Goal: Task Accomplishment & Management: Complete application form

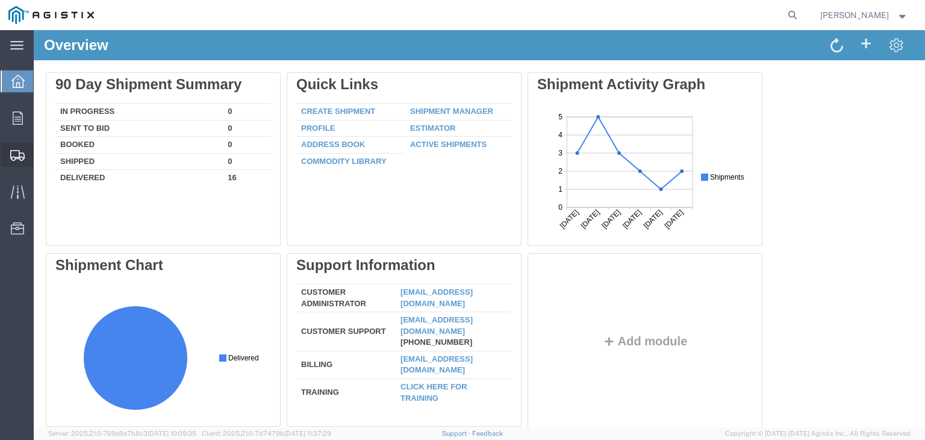
click at [0, 0] on span "Create Shipment" at bounding box center [0, 0] width 0 height 0
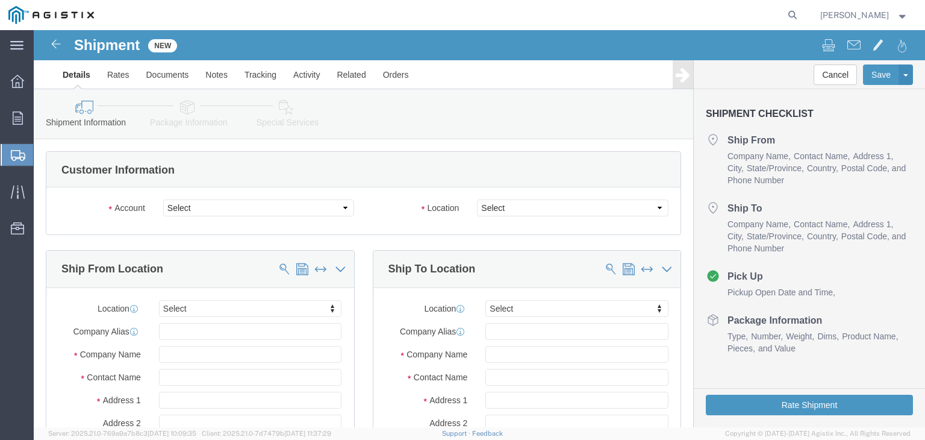
select select
click select "Select PG&E Taihan Electric USA Ltd"
select select "9596"
click select "Select PG&E Taihan Electric USA Ltd"
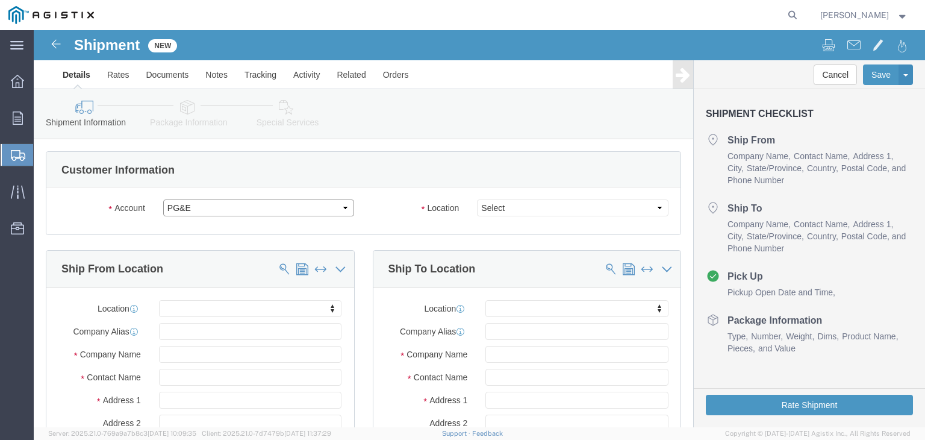
select select "PURCHORD"
select select
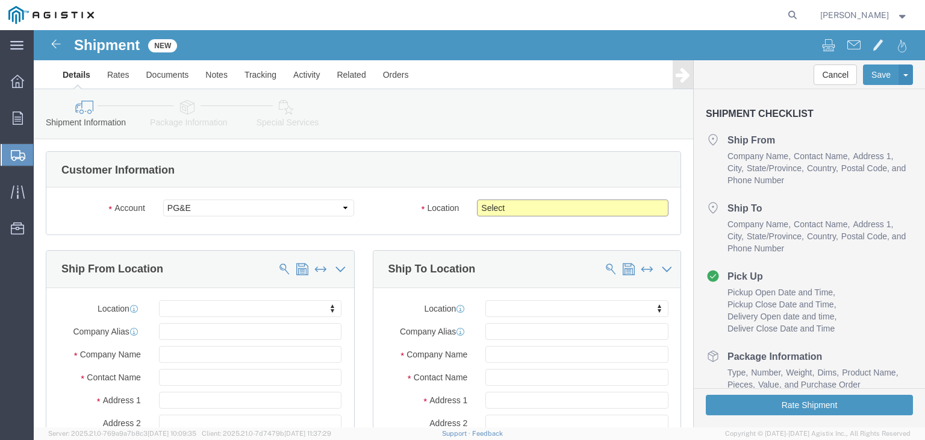
click select "Select All Others [GEOGRAPHIC_DATA] [GEOGRAPHIC_DATA] [GEOGRAPHIC_DATA] [GEOGRA…"
select select "23082"
click select "Select All Others [GEOGRAPHIC_DATA] [GEOGRAPHIC_DATA] [GEOGRAPHIC_DATA] [GEOGRA…"
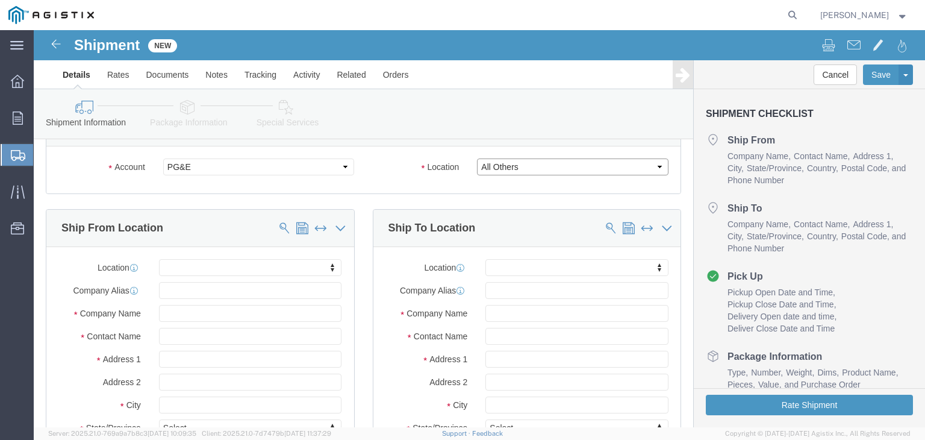
scroll to position [60, 0]
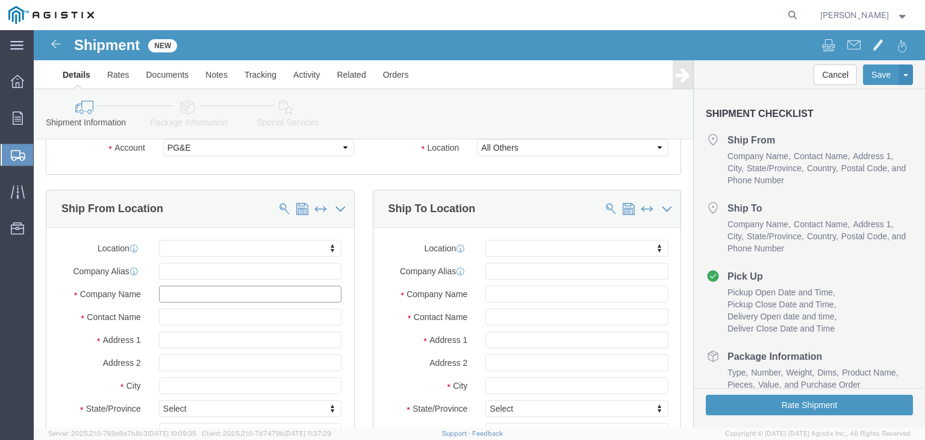
click input "text"
type input "crescent"
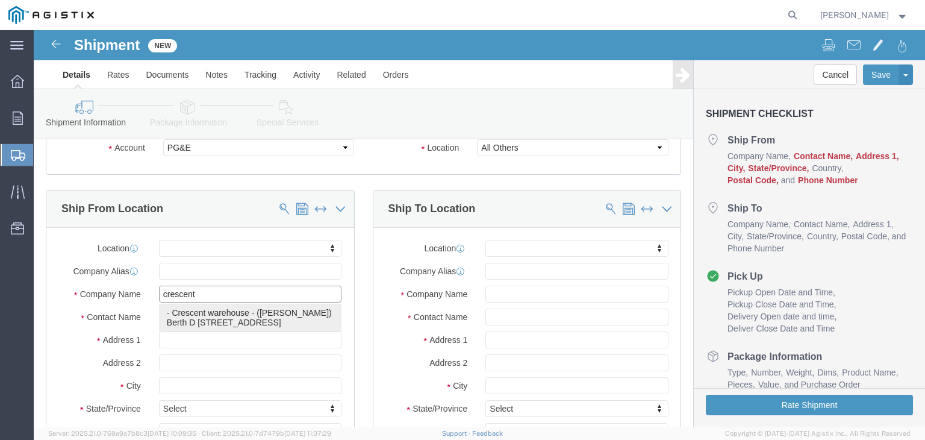
click p "- Crescent warehouse - ([PERSON_NAME]) Berth D [STREET_ADDRESS]"
select select
type input "Berth D [STREET_ADDRESS]"
type input "90802"
type input "7147102720"
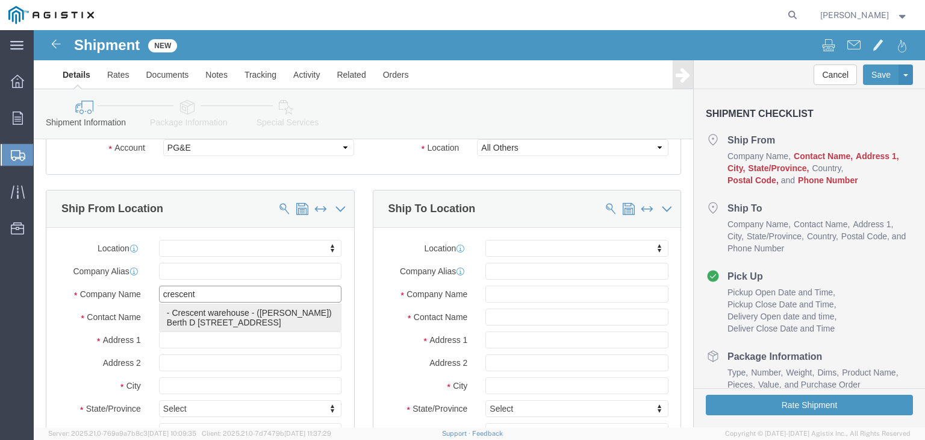
type input "[EMAIL_ADDRESS][DOMAIN_NAME]"
checkbox input "true"
type input "Crescent warehouse"
type input "[PERSON_NAME]"
type input "[GEOGRAPHIC_DATA]"
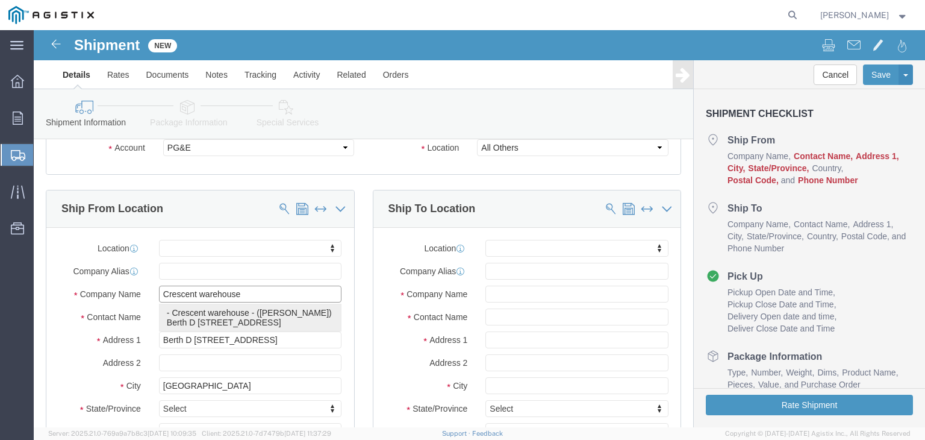
select select "CA"
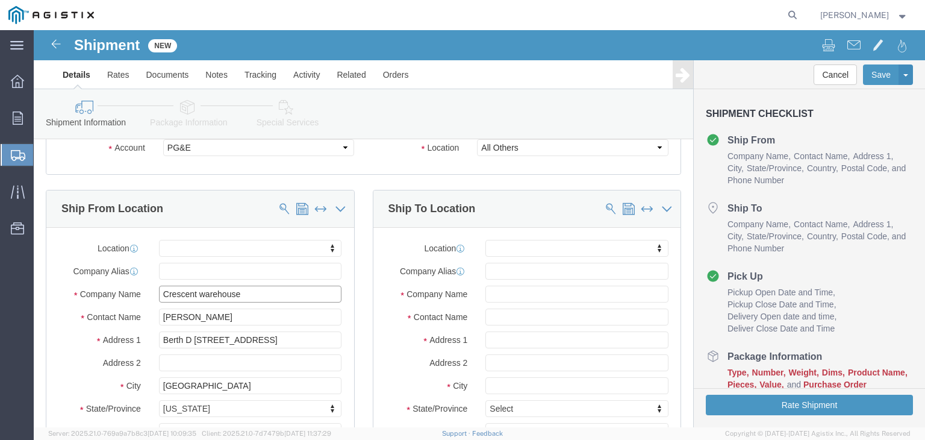
scroll to position [181, 0]
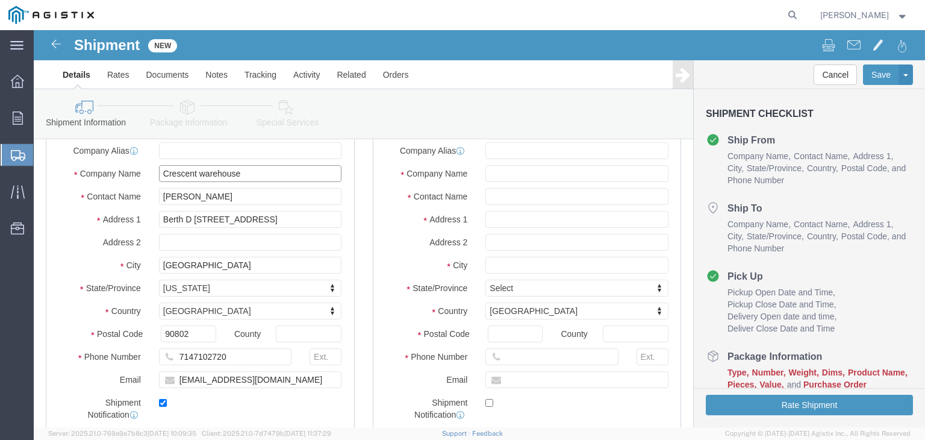
type input "Crescent warehouse"
click input "7147102720"
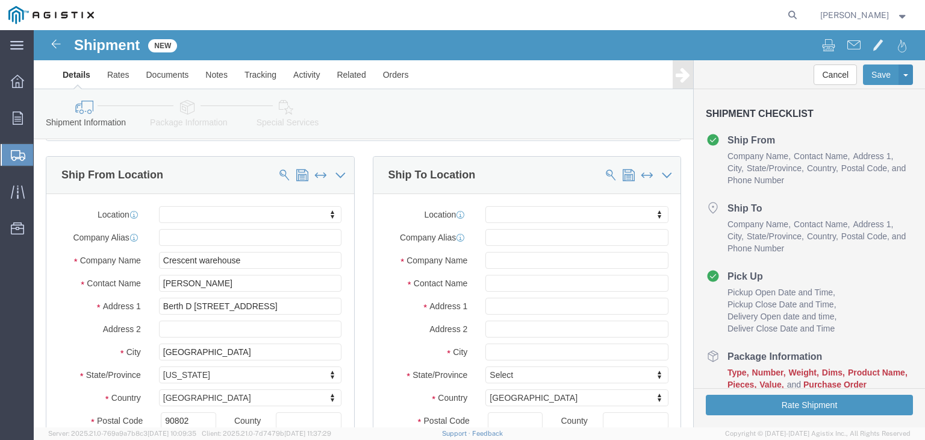
scroll to position [120, 0]
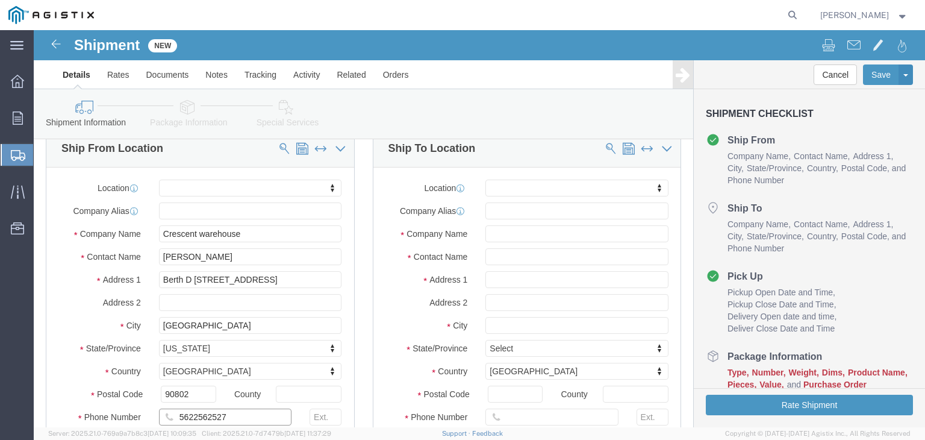
type input "5622562527"
click input "text"
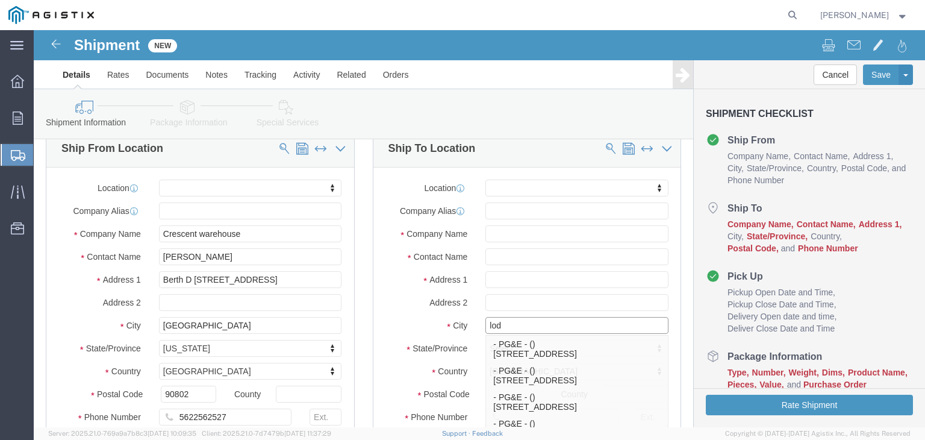
type input "lodi"
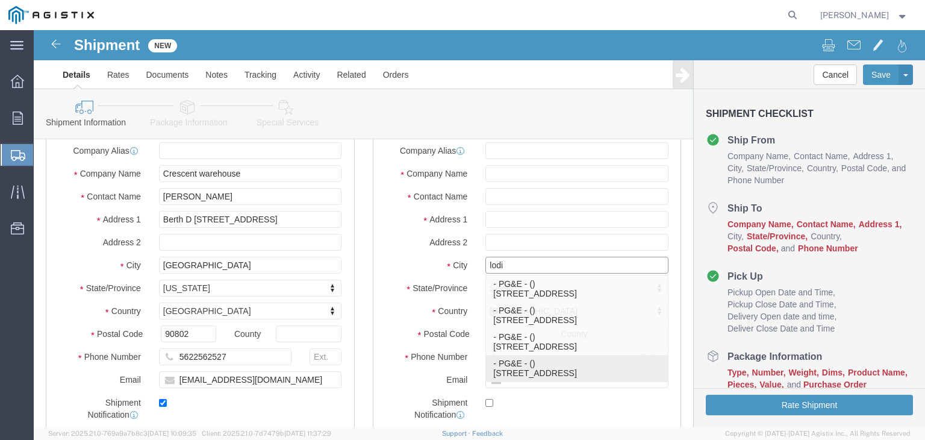
scroll to position [241, 0]
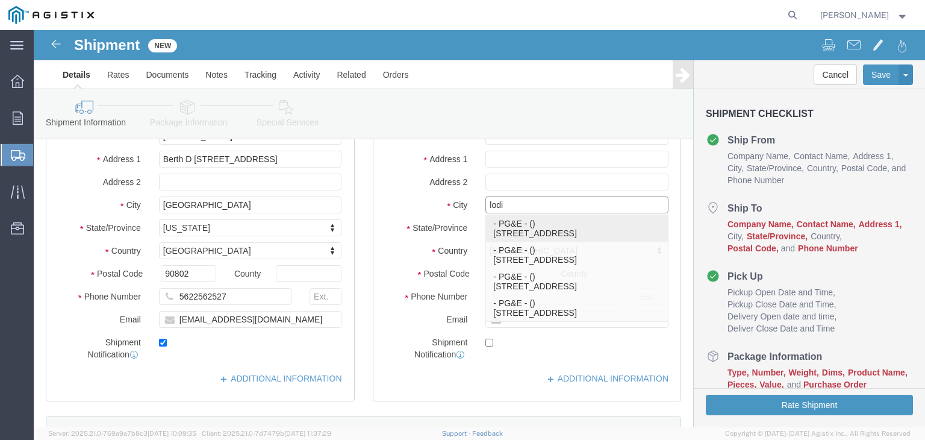
click p "- PG&E - () [STREET_ADDRESS]"
select select
type input "[STREET_ADDRESS]"
type input "95240-2118"
type input "PG&E"
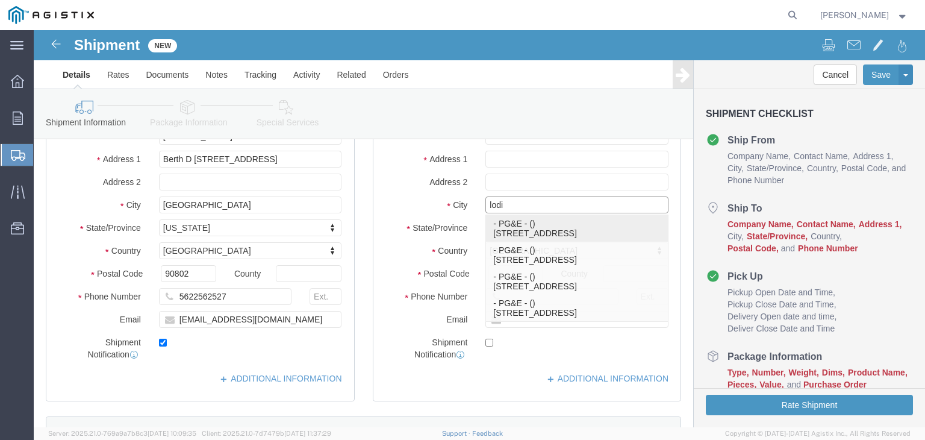
type input "[GEOGRAPHIC_DATA]"
select select "CA"
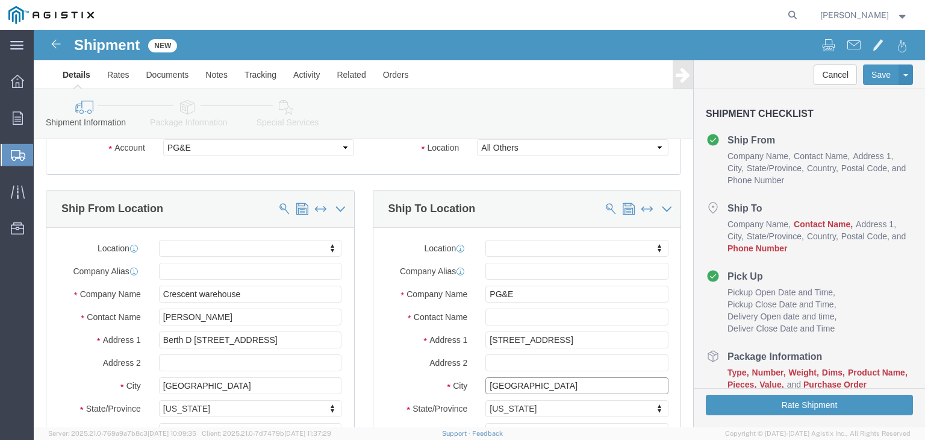
scroll to position [120, 0]
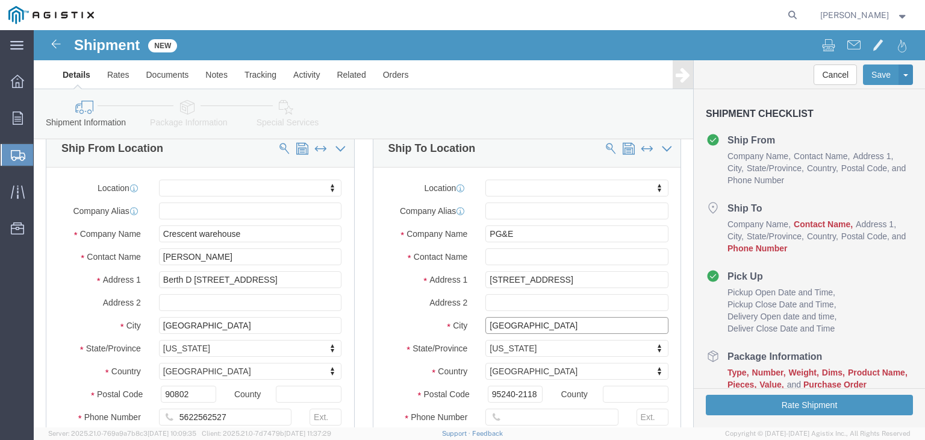
type input "[GEOGRAPHIC_DATA]"
select select
click input "text"
type input "[PERSON_NAME]"
click input "[STREET_ADDRESS]"
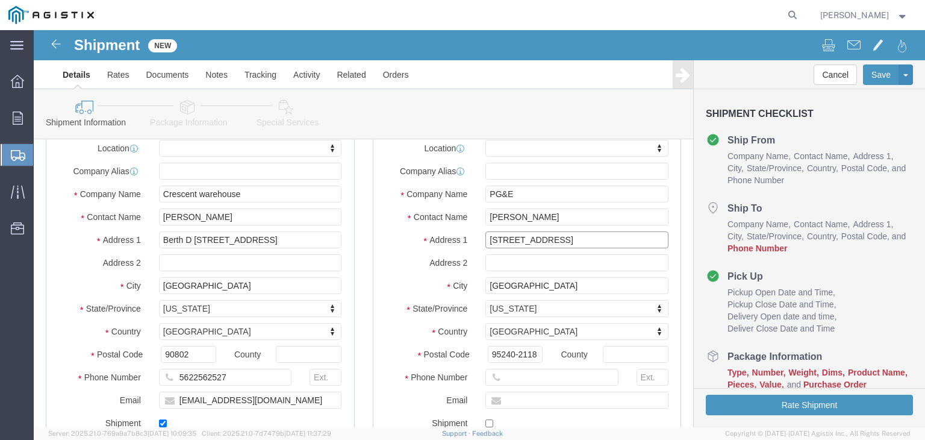
scroll to position [181, 0]
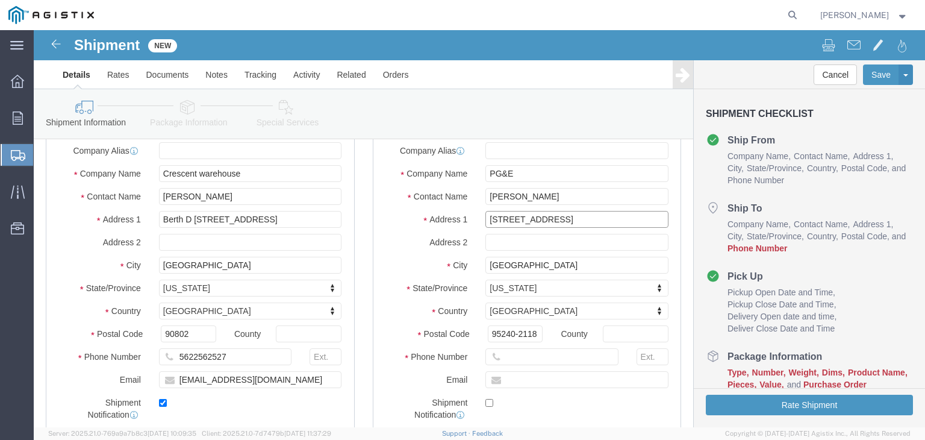
type input "[STREET_ADDRESS]"
select select
click input "95240-2118"
type input "95240"
select select
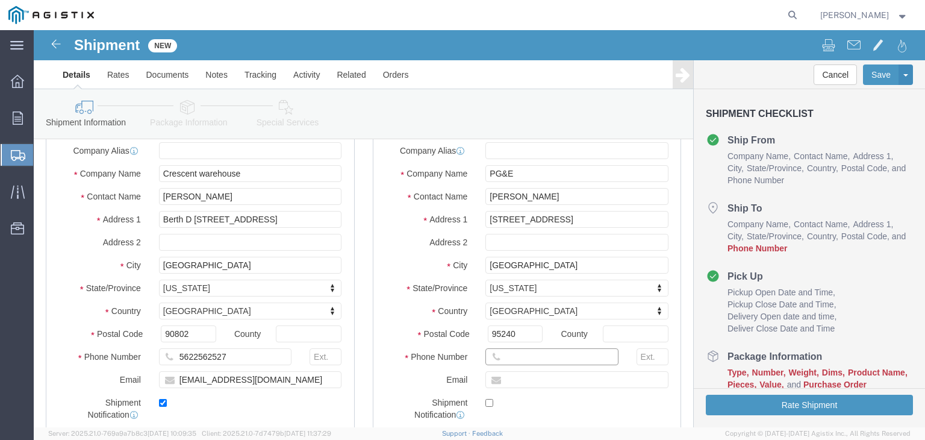
click input "text"
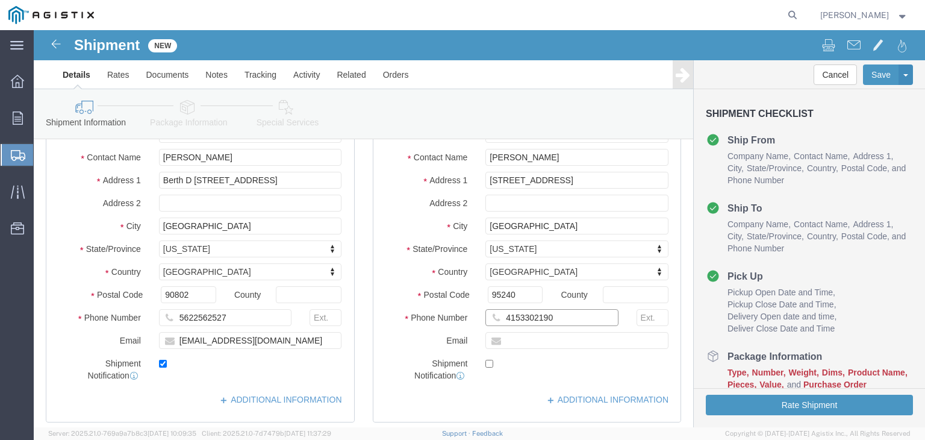
scroll to position [241, 0]
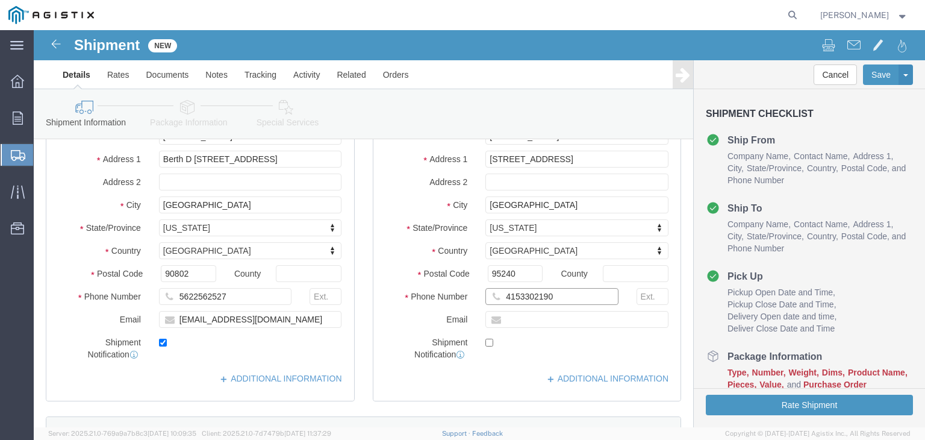
type input "4153302190"
drag, startPoint x: 494, startPoint y: 286, endPoint x: 468, endPoint y: 335, distance: 55.8
click div "Location My Profile Location (OBSOLETE) [PERSON_NAME] SC - GC TRAILER (OBSOLETE…"
click input "text"
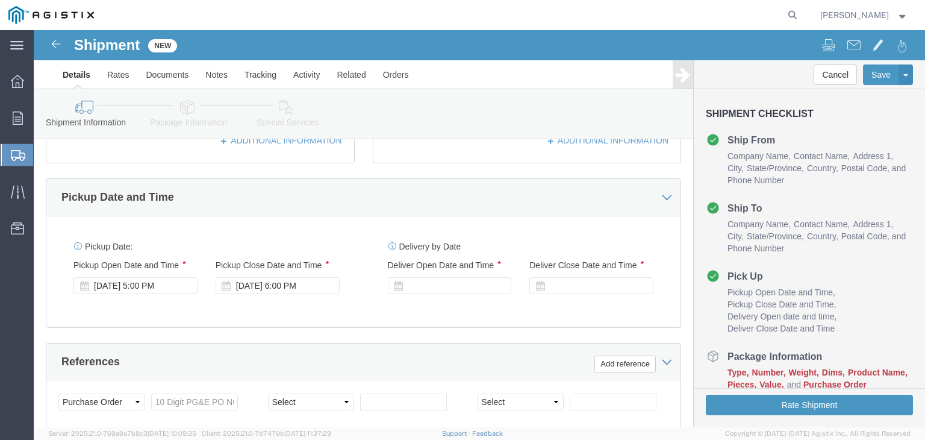
scroll to position [482, 0]
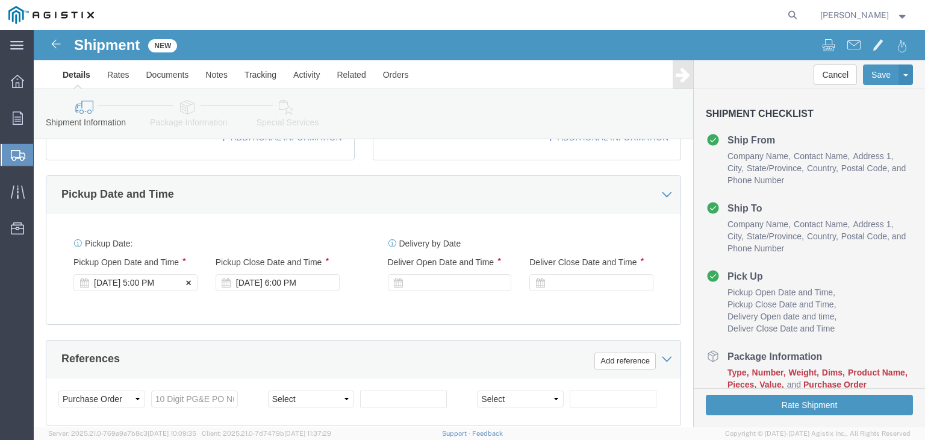
type input "[EMAIL_ADDRESS][DOMAIN_NAME]"
checkbox input "true"
click div "[DATE] 5:00 PM"
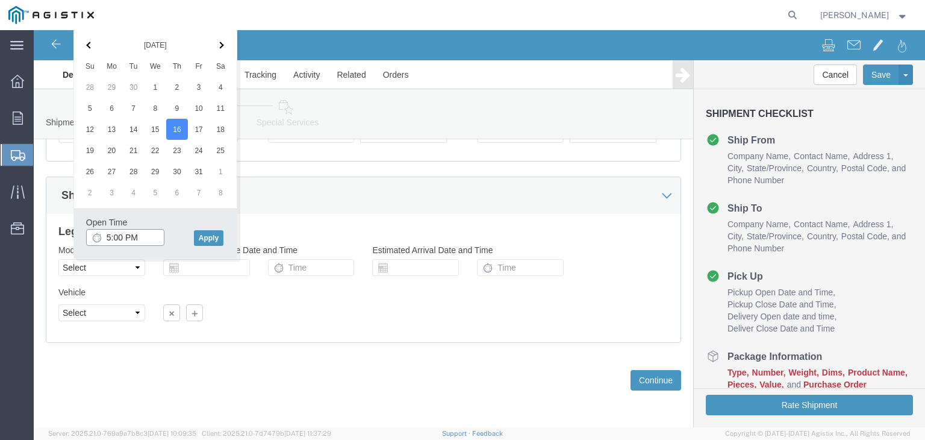
click input "5:00 PM"
type input "8:00 AM"
click button "Apply"
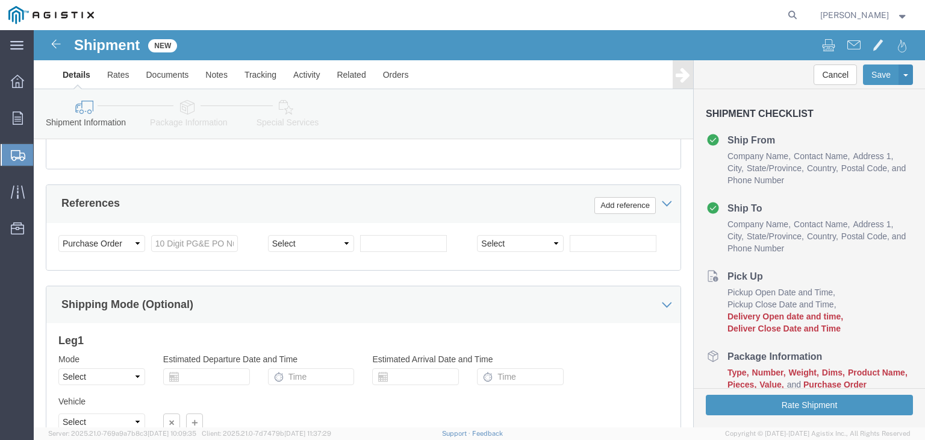
scroll to position [505, 0]
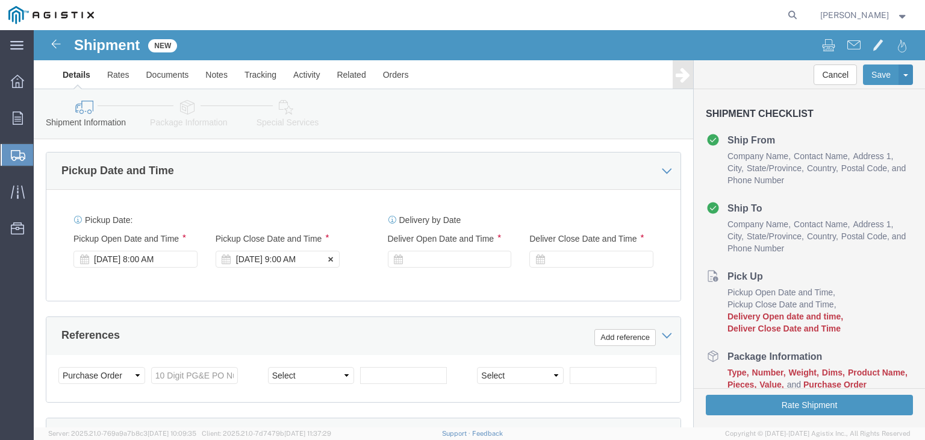
click div "[DATE] 9:00 AM"
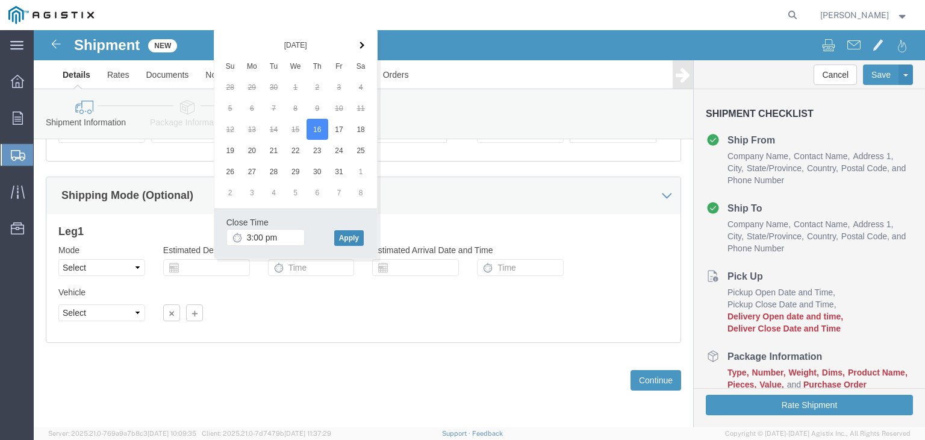
type input "3:00 PM"
click button "Apply"
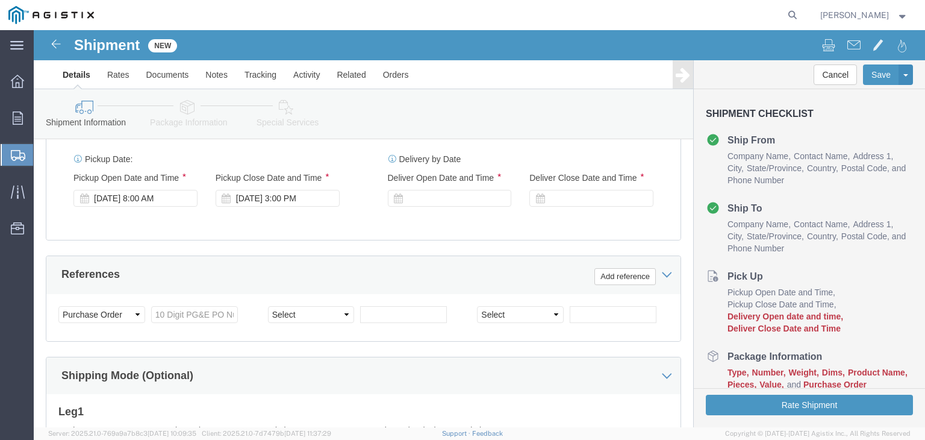
scroll to position [566, 0]
click div
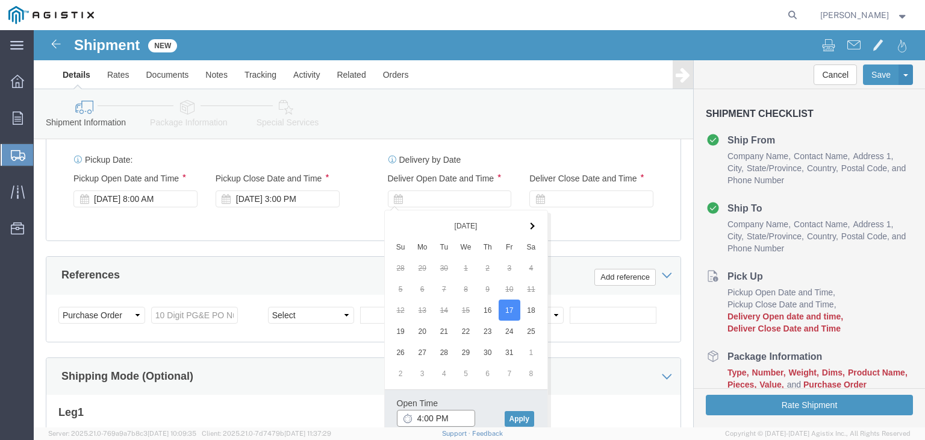
click input "4:00 PM"
type input "8:00 AM"
click button "Apply"
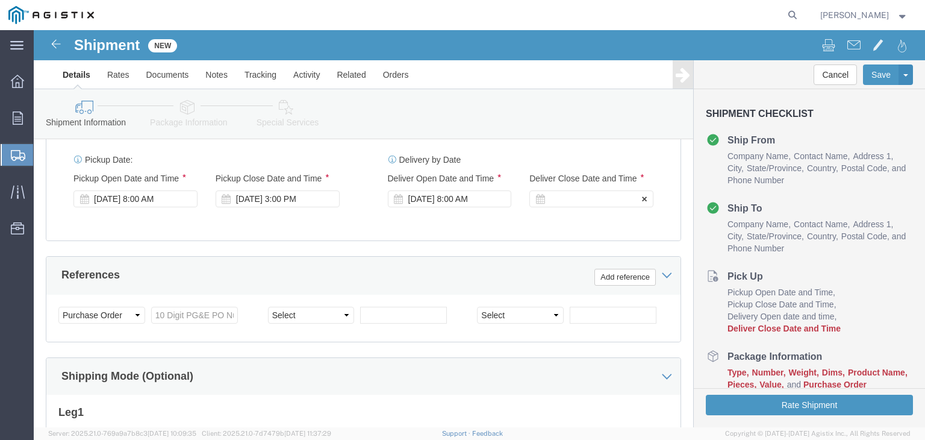
click div
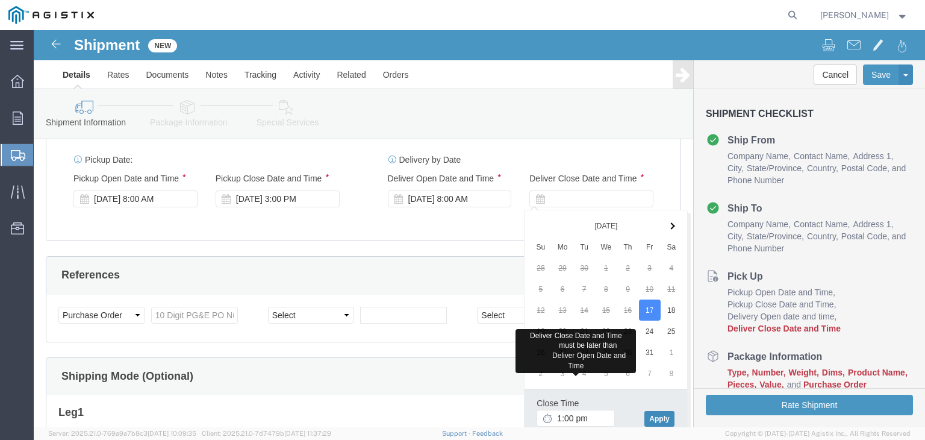
type input "1:00 PM"
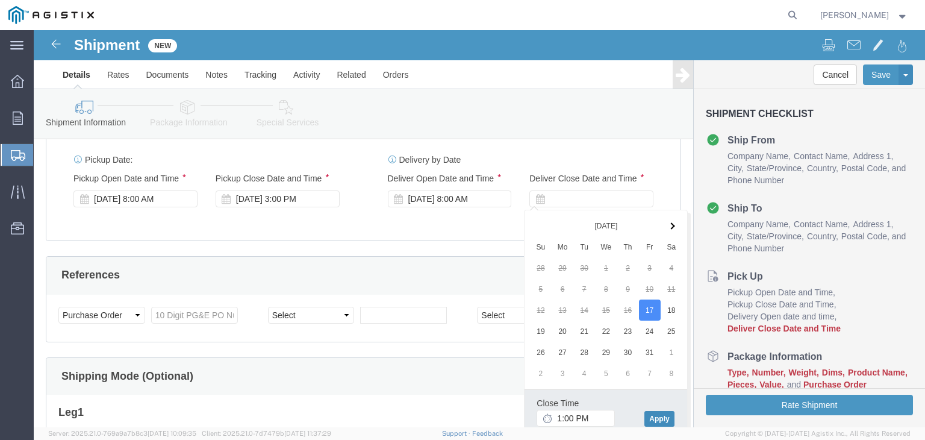
click button "Apply"
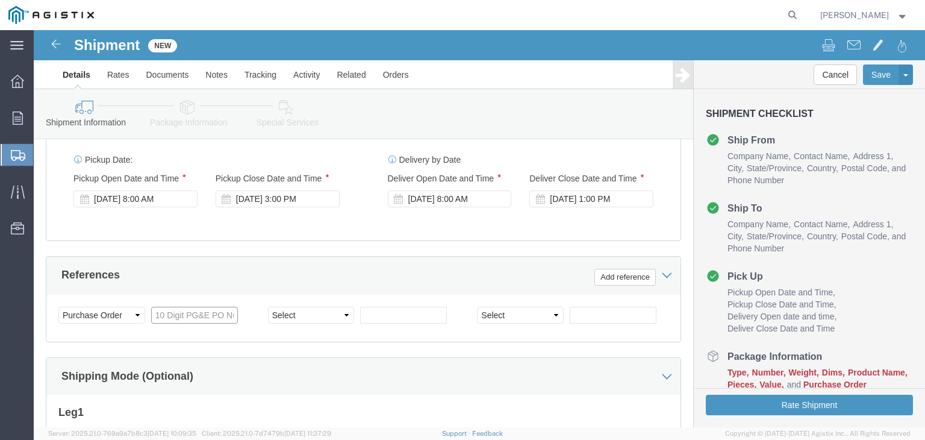
click input "text"
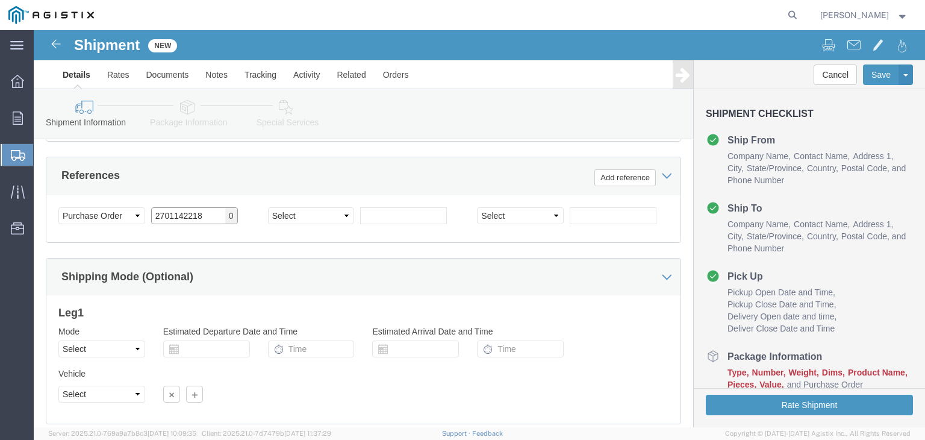
scroll to position [686, 0]
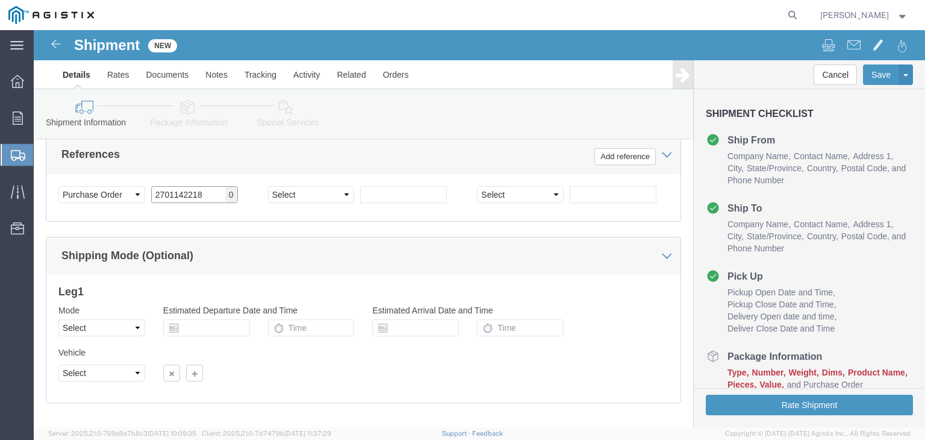
type input "2701142218"
click select "Select Air Less than Truckload Multi-Leg Ocean Freight Rail Small Parcel Truckl…"
select select "TL"
click select "Select Air Less than Truckload Multi-Leg Ocean Freight Rail Small Parcel Truckl…"
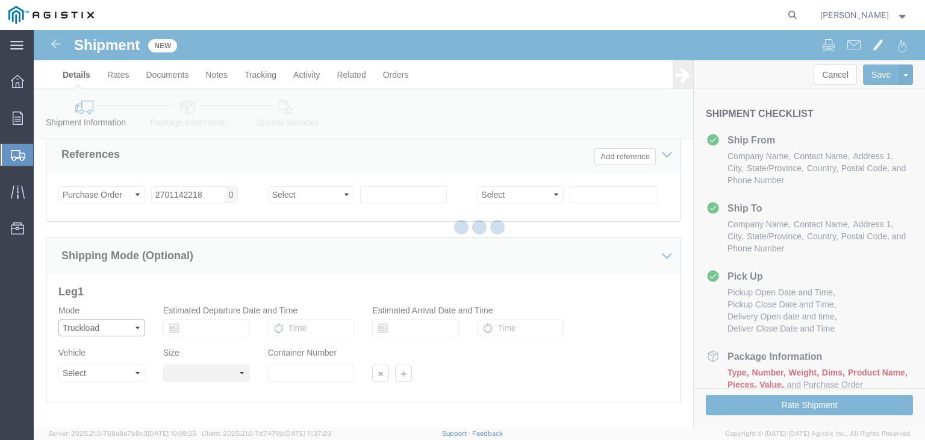
select select
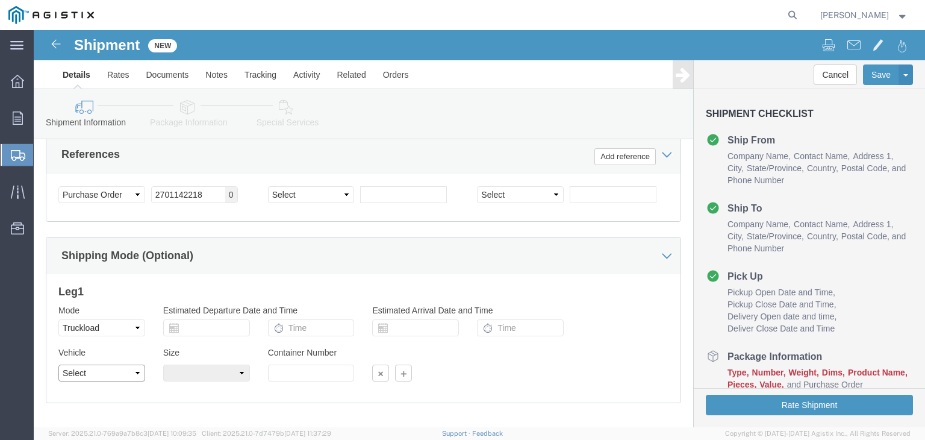
click select "Select 1-Ton (PSS) 10 Wheel 10 Yard Dump Truck 20 Yard Dump Truck Bobtail Botto…"
select select "FLBD"
click select "Select 1-Ton (PSS) 10 Wheel 10 Yard Dump Truck 20 Yard Dump Truck Bobtail Botto…"
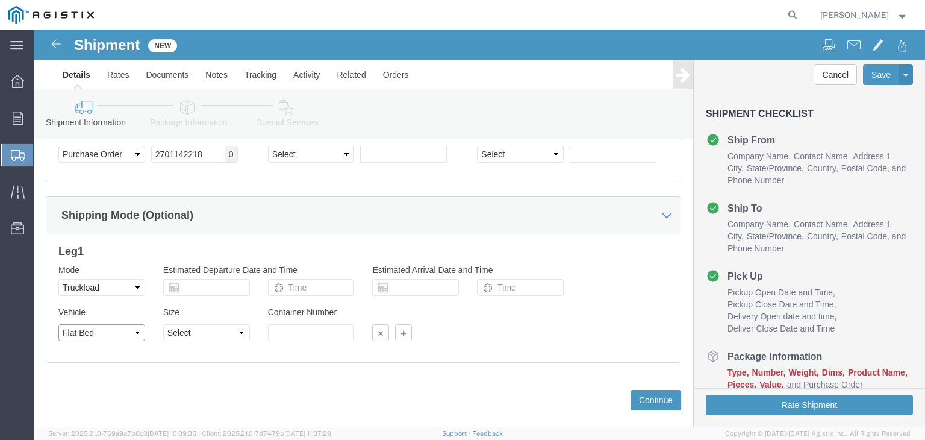
scroll to position [746, 0]
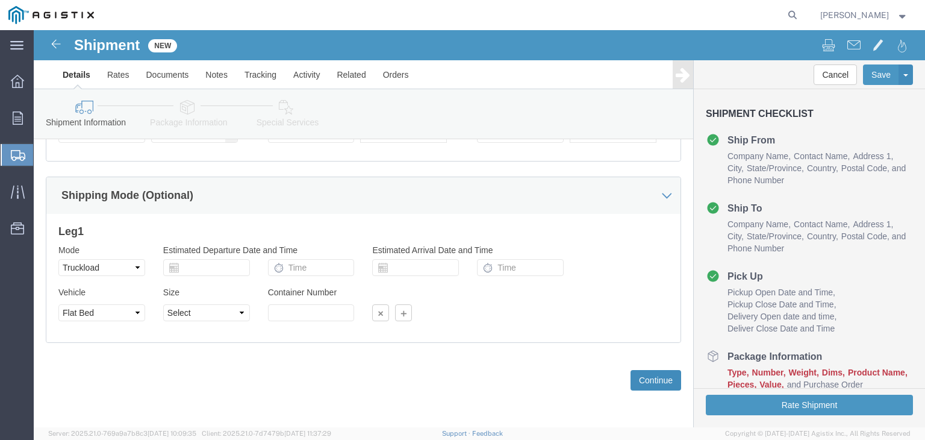
click button "Continue"
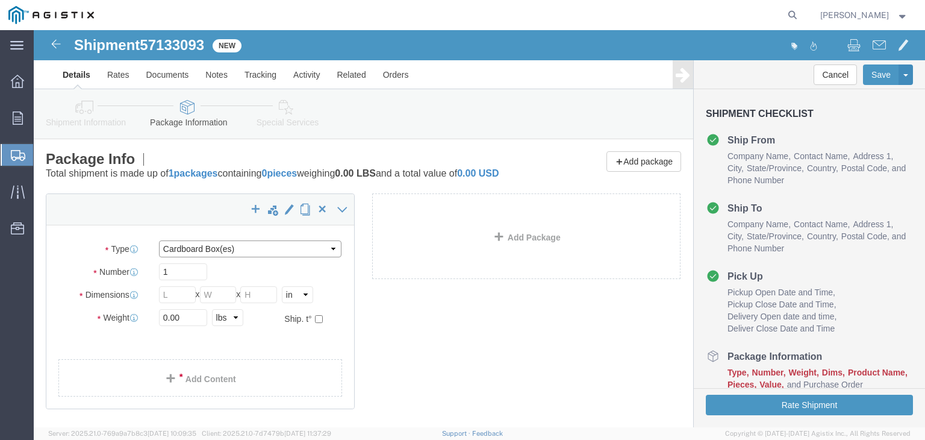
click select "Select Bulk Bundle(s) Cardboard Box(es) Carton(s) Crate(s) Drum(s) (Fiberboard)…"
select select "CRAT"
click select "Select Bulk Bundle(s) Cardboard Box(es) Carton(s) Crate(s) Drum(s) (Fiberboard)…"
click input "1"
type input "19"
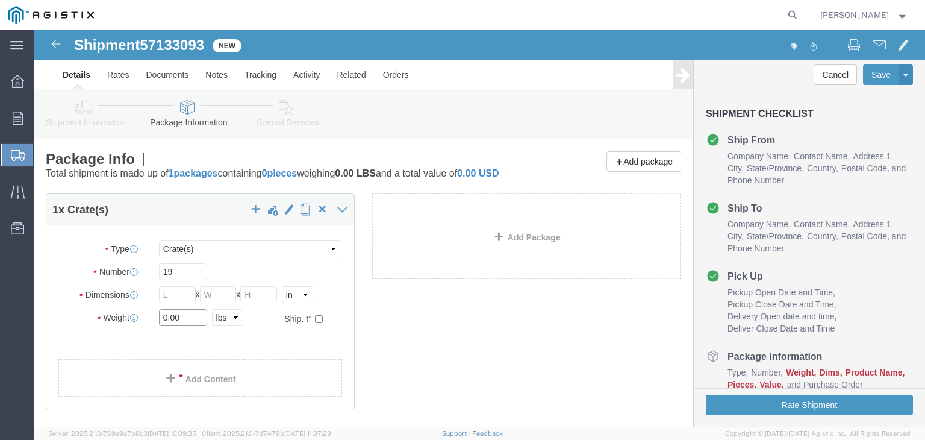
click input "0.00"
type input "0"
click input "14817.27"
type input "14818"
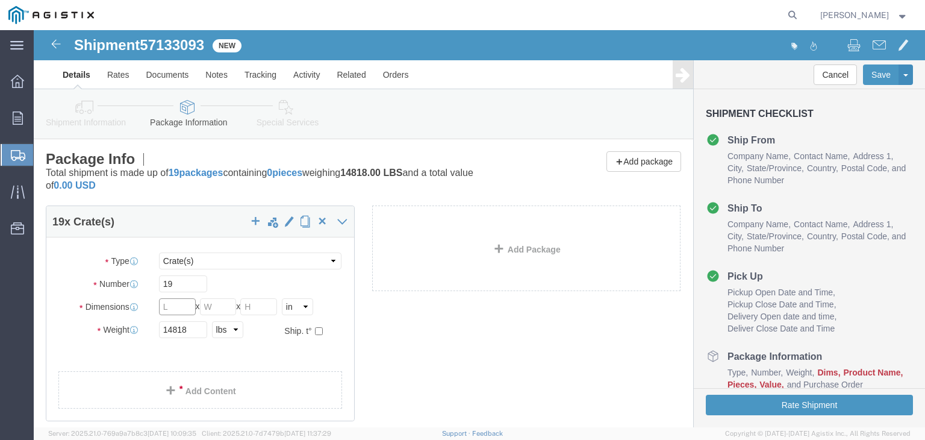
click input "text"
type input "58"
type input "45"
type input "39"
click span
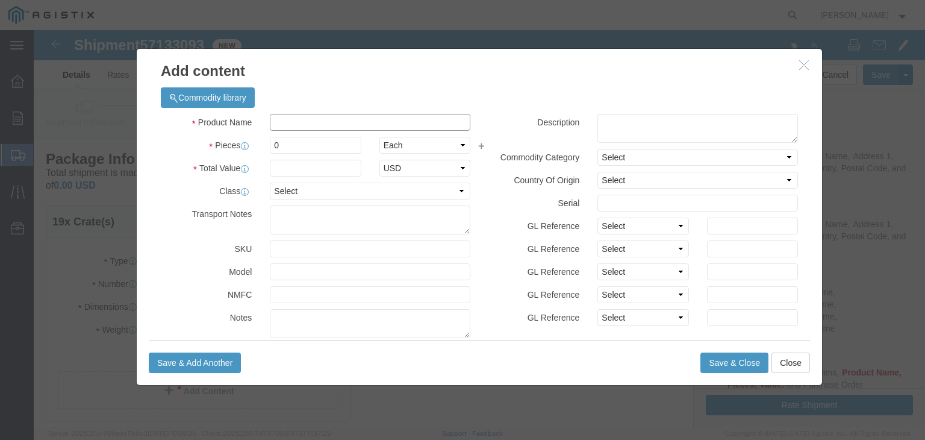
click input "text"
type input "Electrical cable accessories"
click input "0"
type input "19"
click select "Select Bag Barrels 100Board Feet Bottle Box Blister Pack Carats Can Capsule Car…"
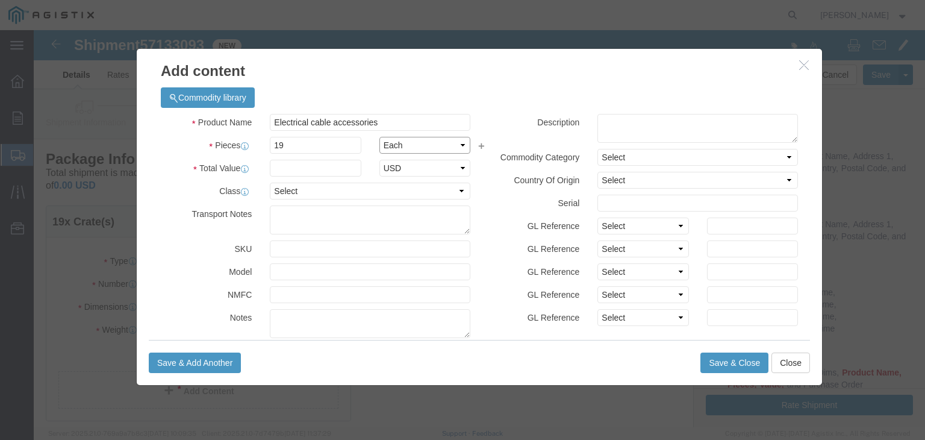
select select "CRTN"
click select "Select Bag Barrels 100Board Feet Bottle Box Blister Pack Carats Can Capsule Car…"
click input "text"
type input "153766.79"
click button "Save & Close"
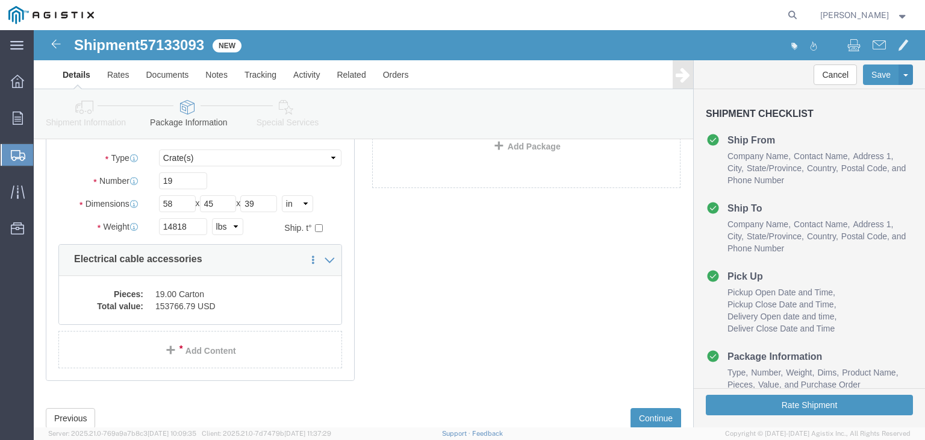
scroll to position [120, 0]
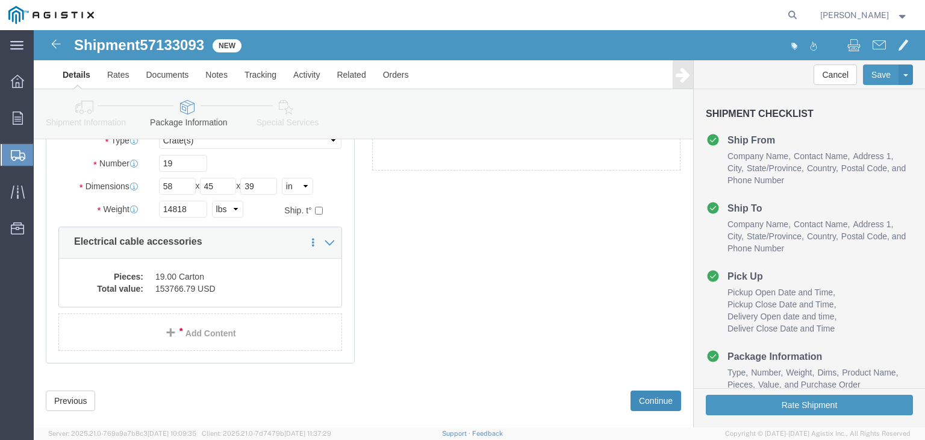
click button "Continue"
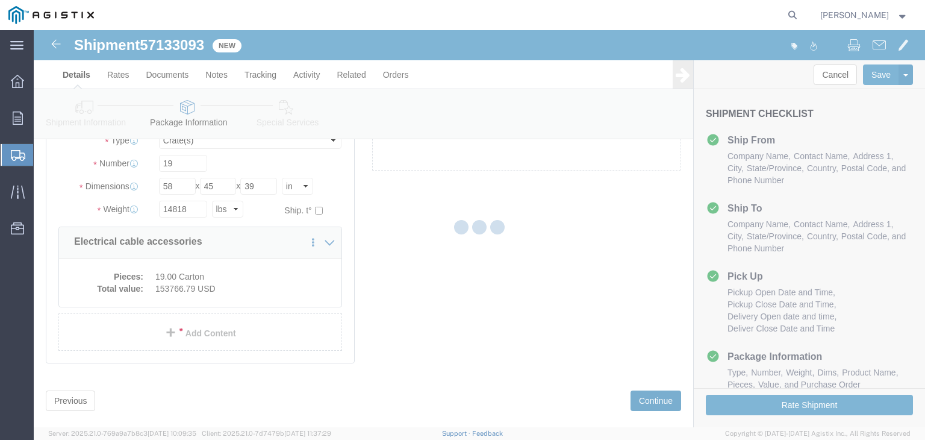
select select
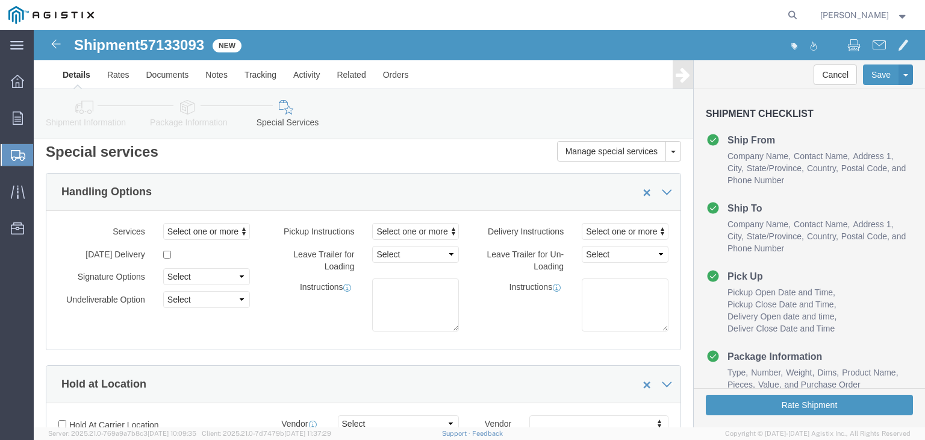
scroll to position [0, 0]
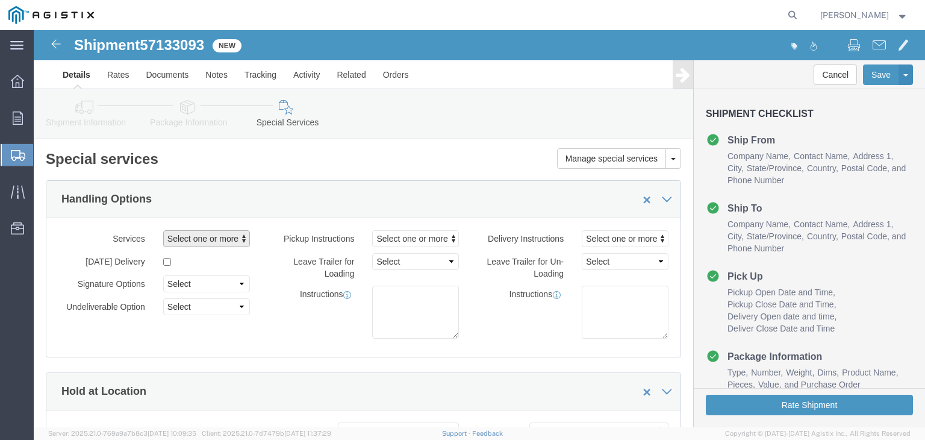
click span "Select one or more"
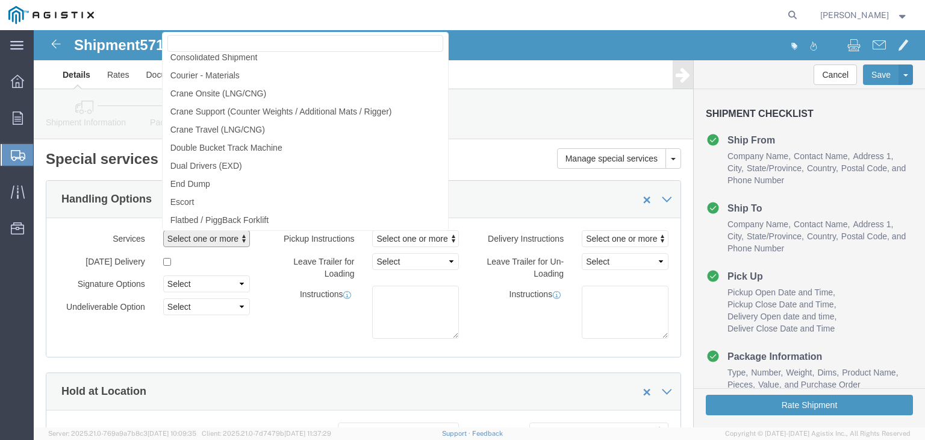
scroll to position [843, 0]
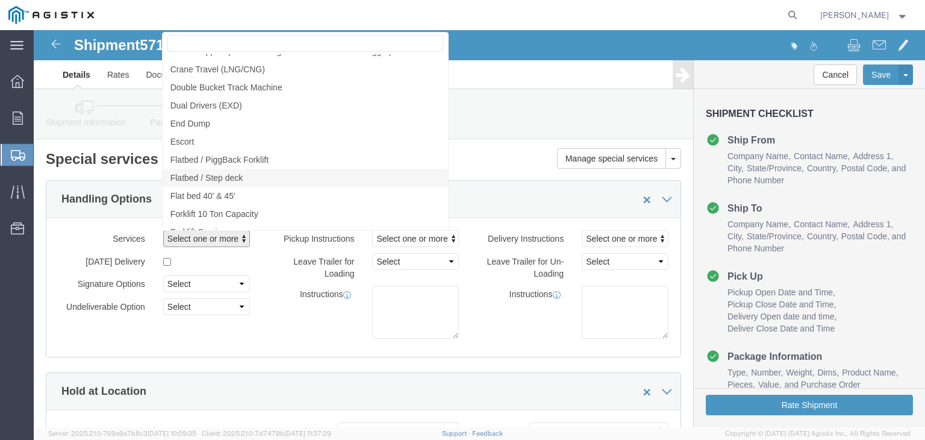
click link "Flatbed / Step deck"
select select "VEHICLE_STEP"
click div "Instructions"
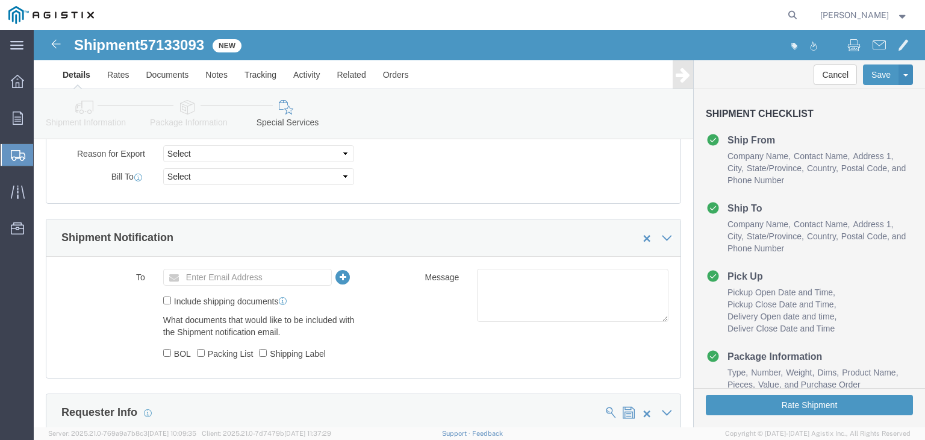
scroll to position [663, 0]
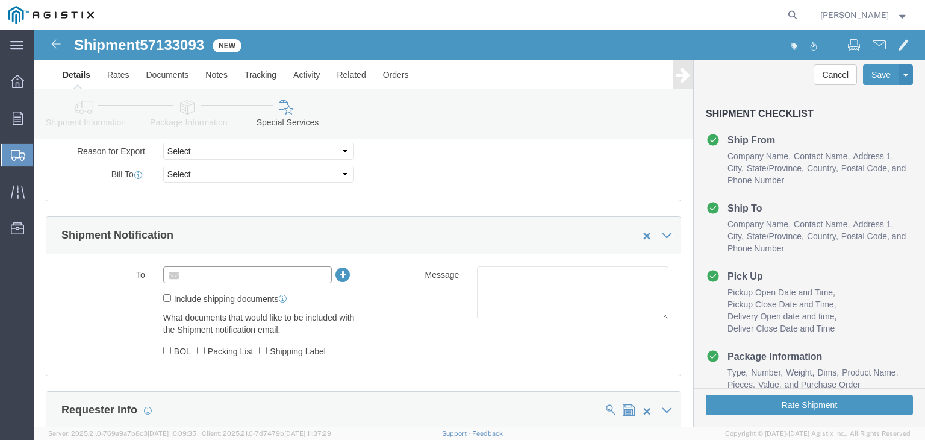
click input "text"
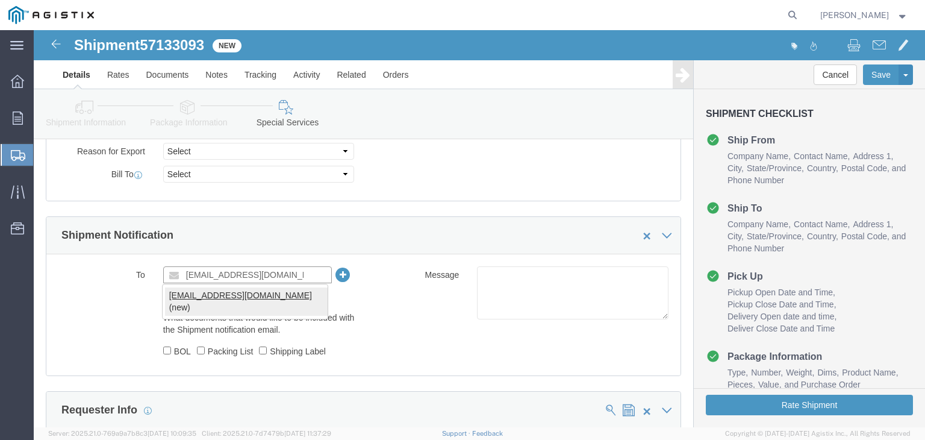
type input "[EMAIL_ADDRESS][DOMAIN_NAME]"
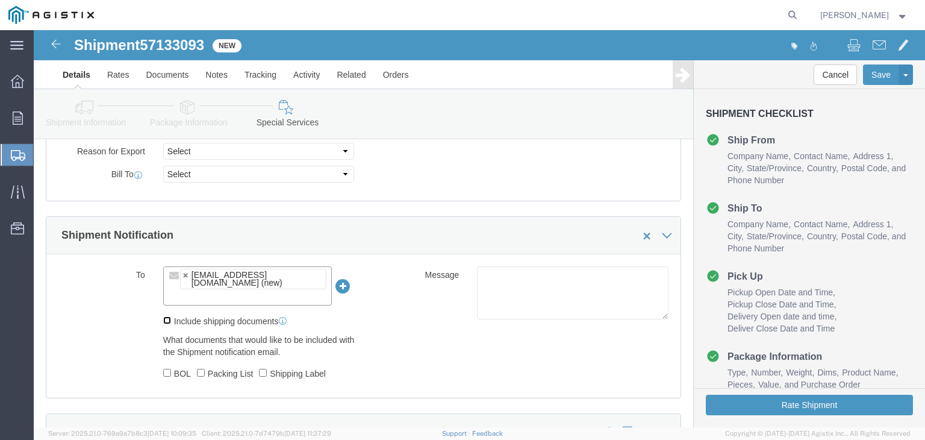
click input "Include shipping documents"
checkbox input "true"
click input "BOL"
checkbox input "true"
click div "What documents that would like to be included with the Shipment notification em…"
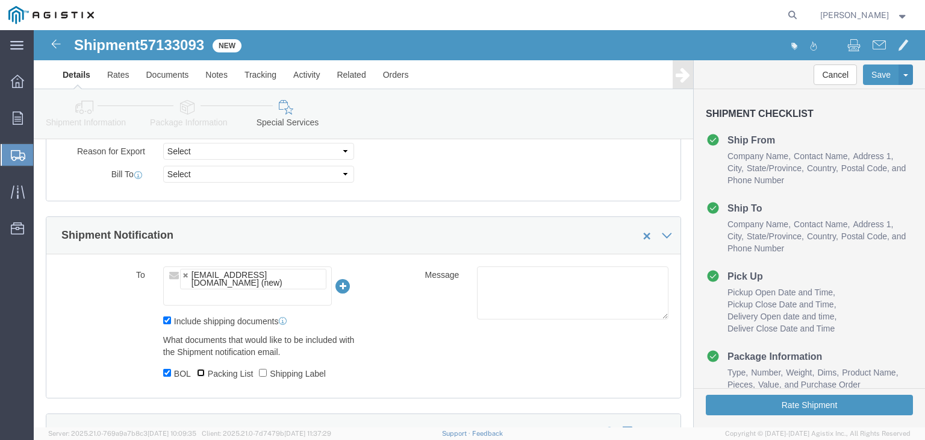
click input "Packing List"
checkbox input "true"
click input "Shipping Label"
checkbox input "true"
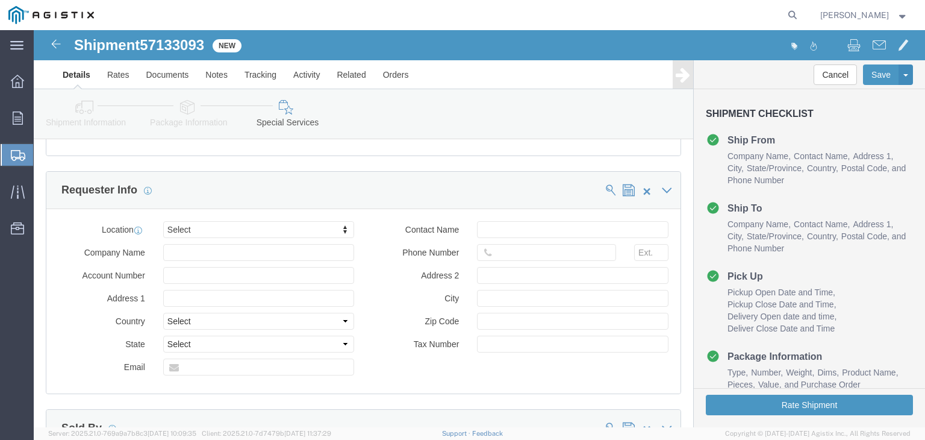
scroll to position [1069, 0]
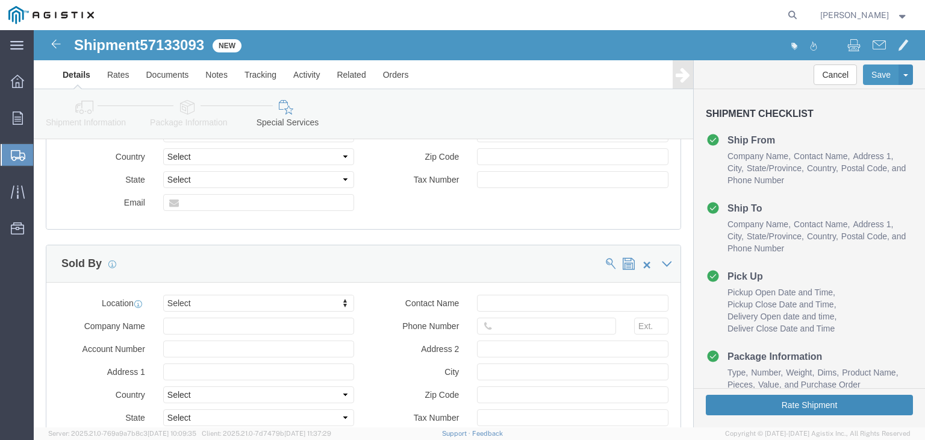
click button "Rate Shipment"
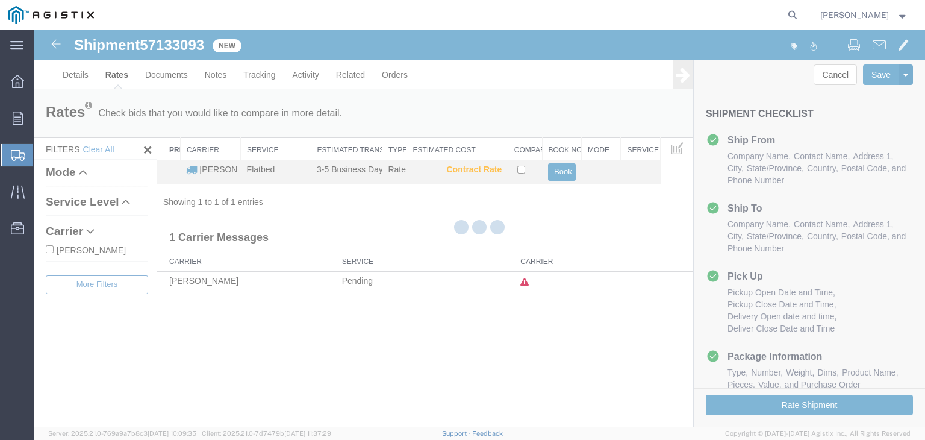
scroll to position [0, 0]
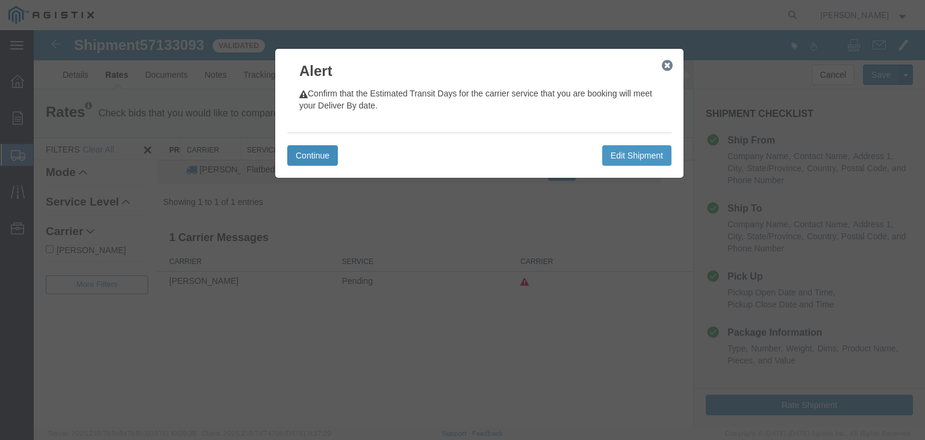
click at [311, 155] on button "Continue" at bounding box center [312, 155] width 51 height 20
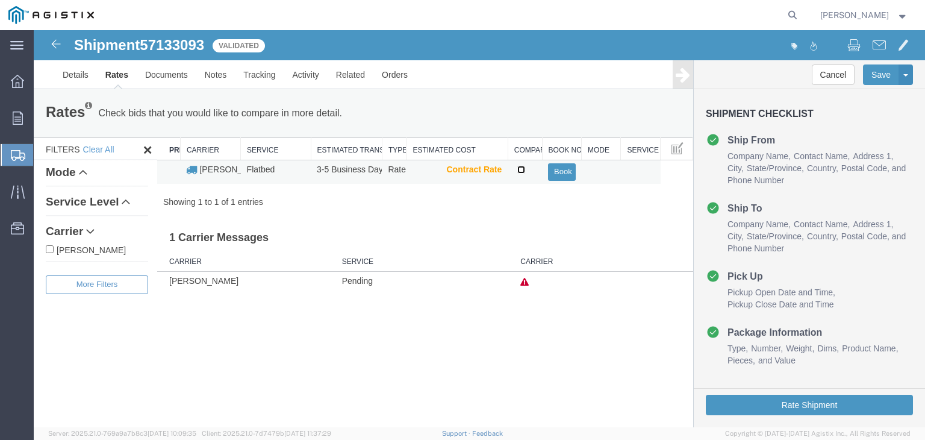
click at [520, 167] on input "checkbox" at bounding box center [521, 170] width 8 height 8
checkbox input "true"
click at [563, 170] on button "Book" at bounding box center [561, 171] width 27 height 17
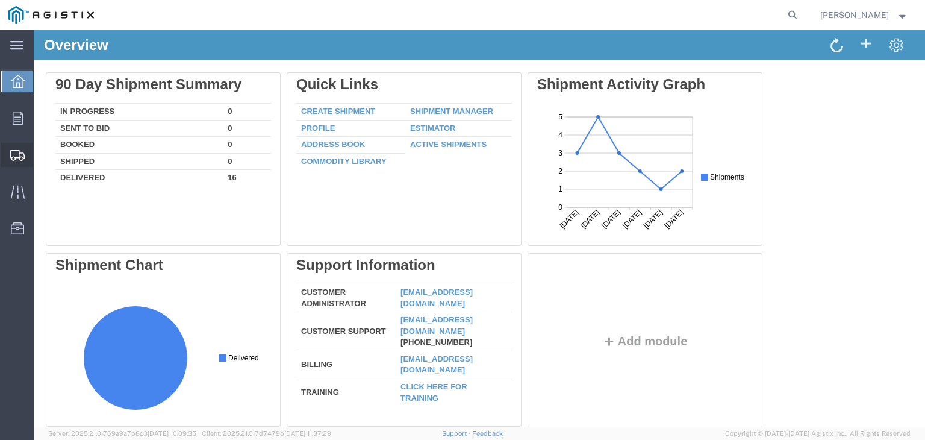
click at [0, 0] on span "Create Shipment" at bounding box center [0, 0] width 0 height 0
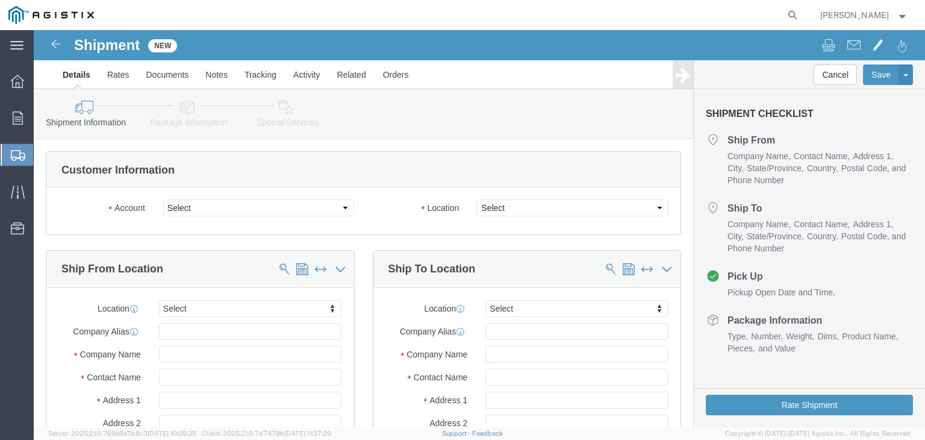
select select
